Goal: Transaction & Acquisition: Download file/media

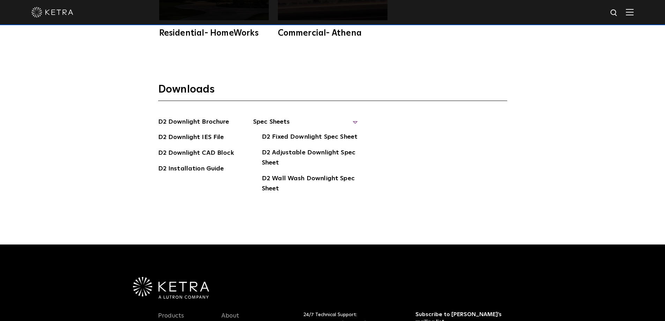
scroll to position [2030, 0]
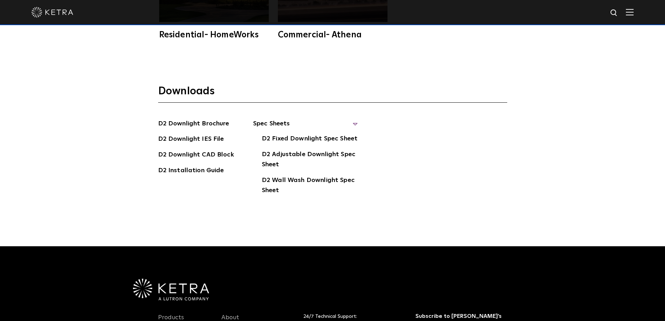
click at [618, 12] on img at bounding box center [614, 13] width 9 height 9
type input "revit"
click at [592, 8] on button "Search" at bounding box center [597, 13] width 10 height 10
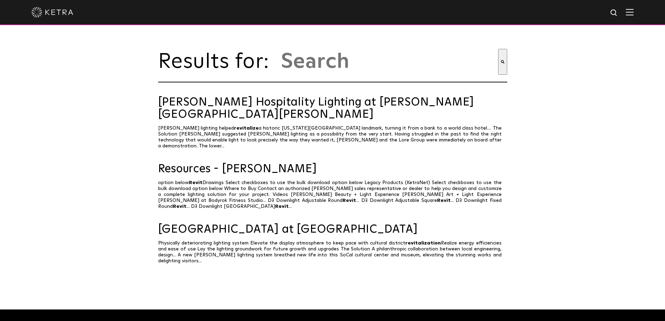
type input "revit"
click at [618, 14] on img at bounding box center [614, 13] width 9 height 9
drag, startPoint x: 544, startPoint y: 12, endPoint x: 477, endPoint y: 8, distance: 66.8
click at [477, 8] on div "revit" at bounding box center [332, 12] width 665 height 25
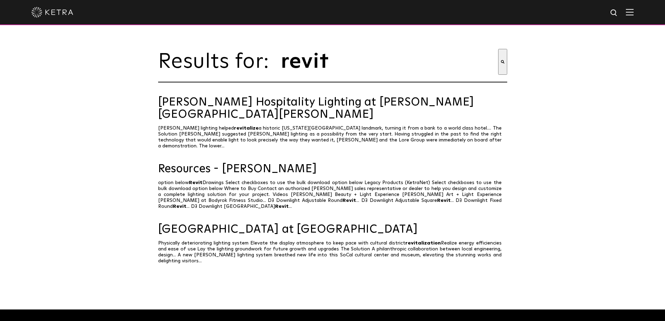
type input "download bim"
click at [594, 8] on button "Search" at bounding box center [599, 13] width 10 height 10
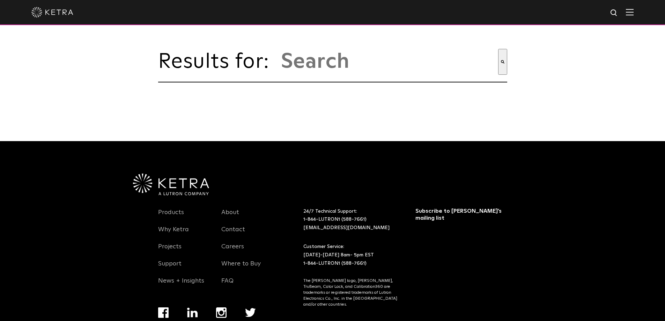
type input "download bim"
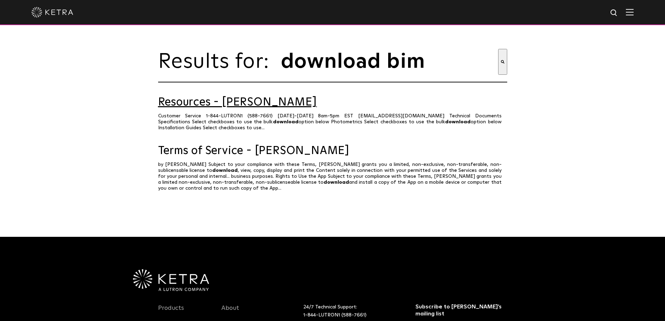
click at [218, 108] on link "Resources - Ketra" at bounding box center [332, 102] width 349 height 12
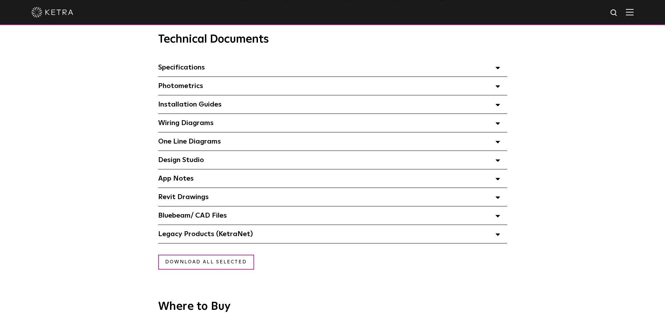
scroll to position [489, 0]
click at [194, 199] on span "Revit Drawings Select checkboxes to use the bulk download option below" at bounding box center [183, 196] width 51 height 7
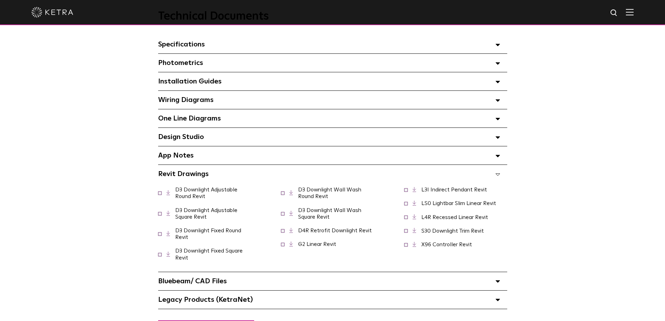
scroll to position [524, 0]
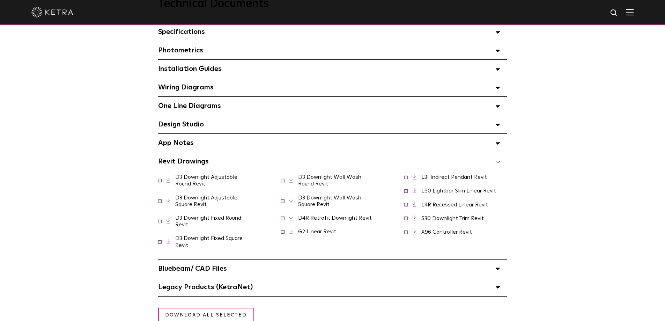
click at [159, 202] on span at bounding box center [159, 200] width 3 height 3
click at [160, 243] on span at bounding box center [159, 240] width 3 height 3
click at [281, 202] on span at bounding box center [282, 200] width 3 height 3
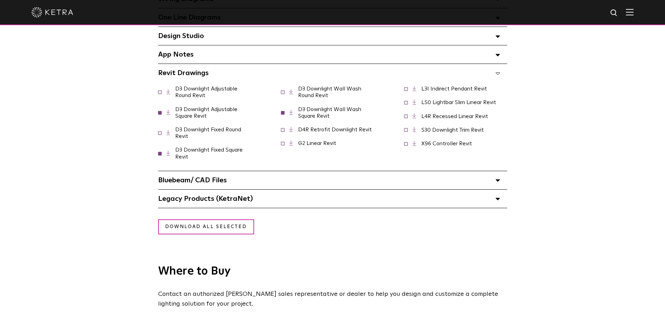
scroll to position [628, 0]
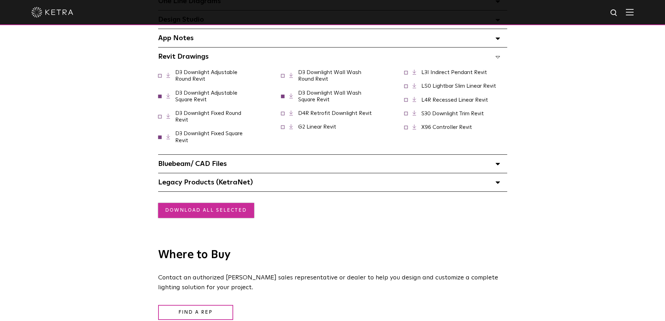
click at [196, 214] on link "Download all selected" at bounding box center [206, 210] width 96 height 15
